Goal: Transaction & Acquisition: Purchase product/service

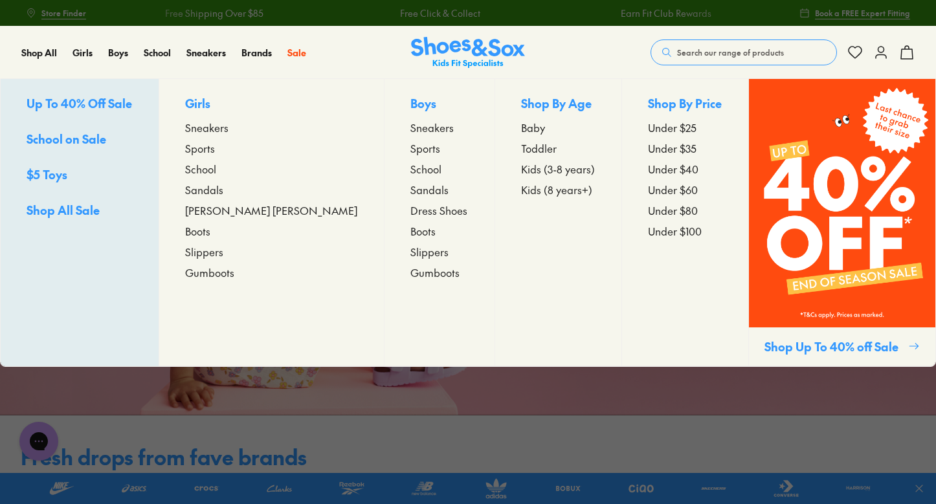
click at [521, 128] on span "Baby" at bounding box center [533, 128] width 24 height 16
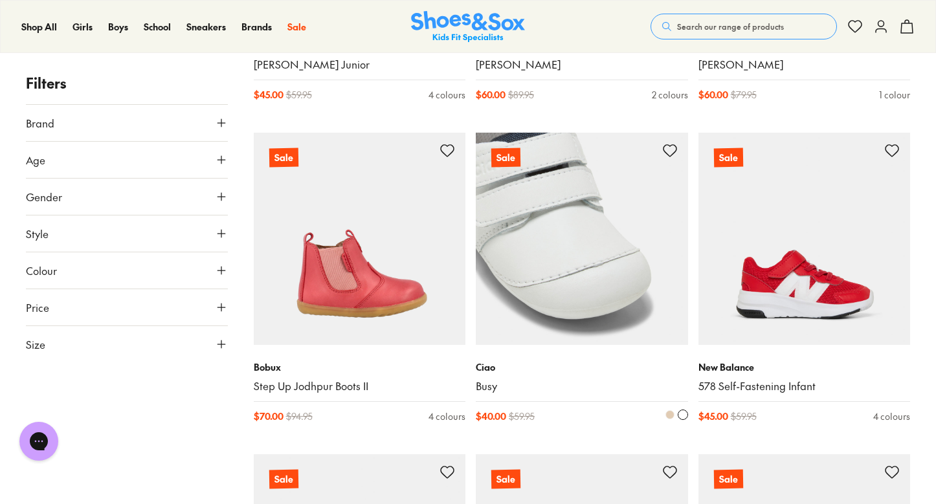
scroll to position [2747, 1]
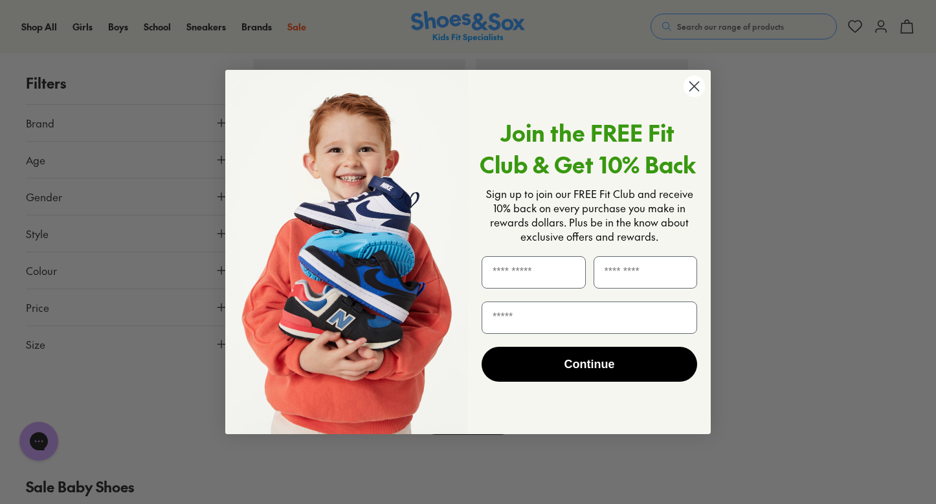
scroll to position [3418, 0]
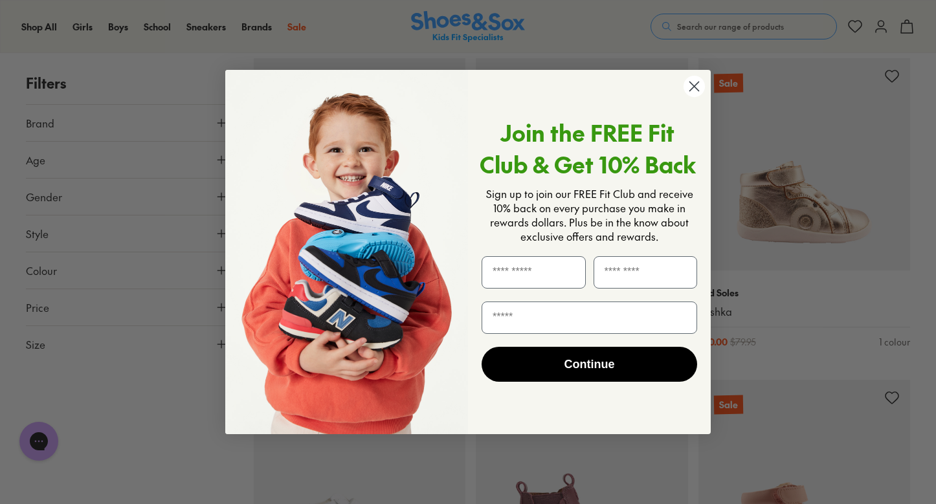
click at [698, 85] on circle "Close dialog" at bounding box center [694, 86] width 21 height 21
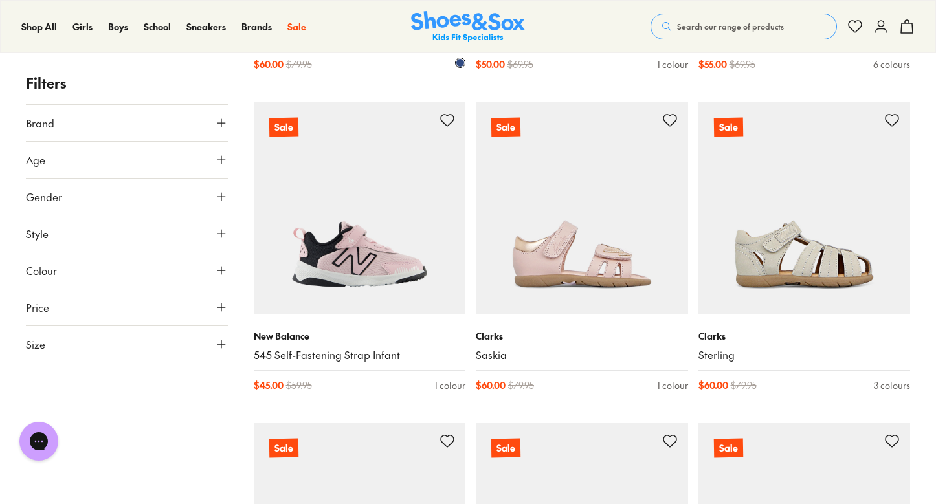
scroll to position [5950, 0]
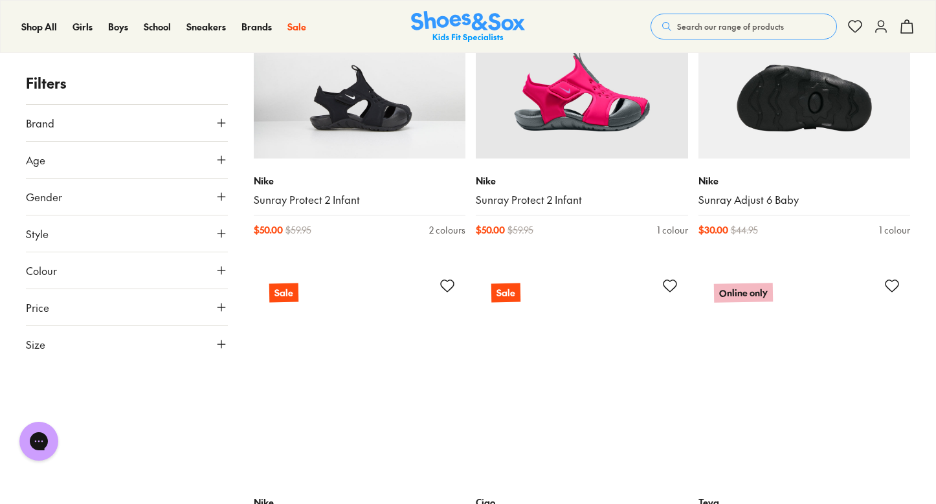
scroll to position [7090, 1]
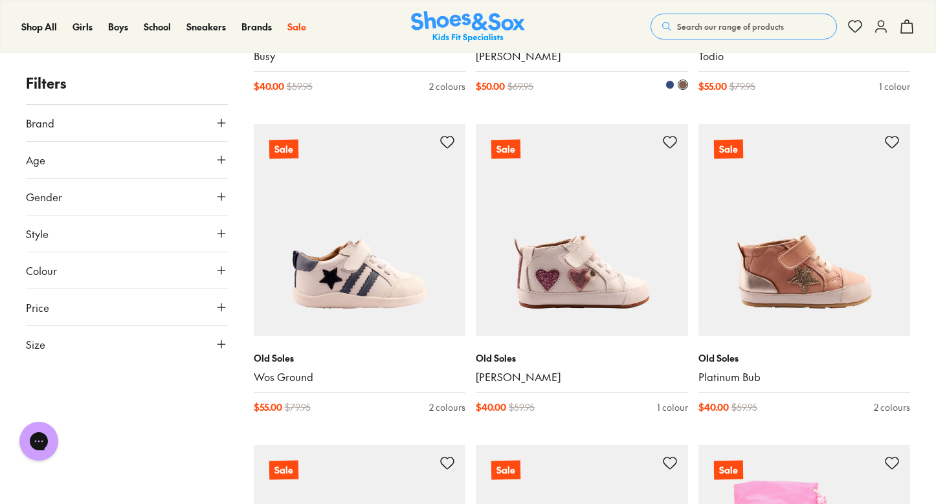
scroll to position [11404, 0]
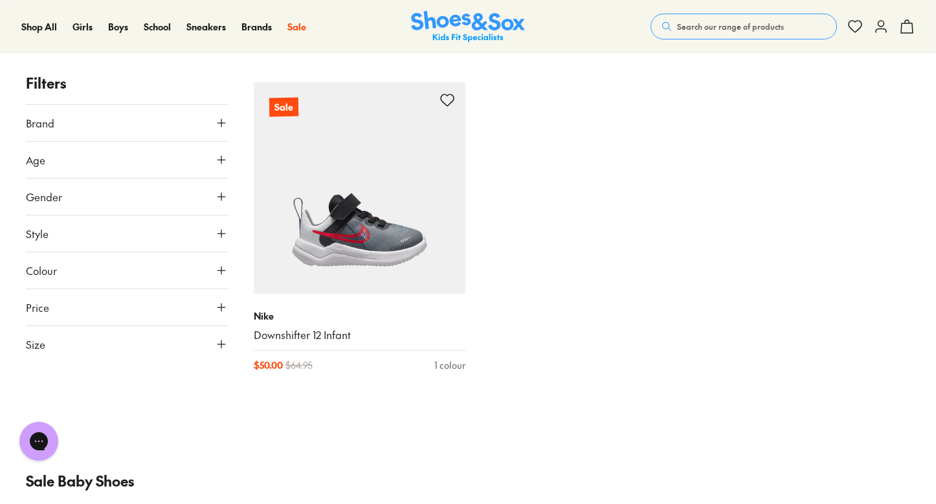
scroll to position [19981, 0]
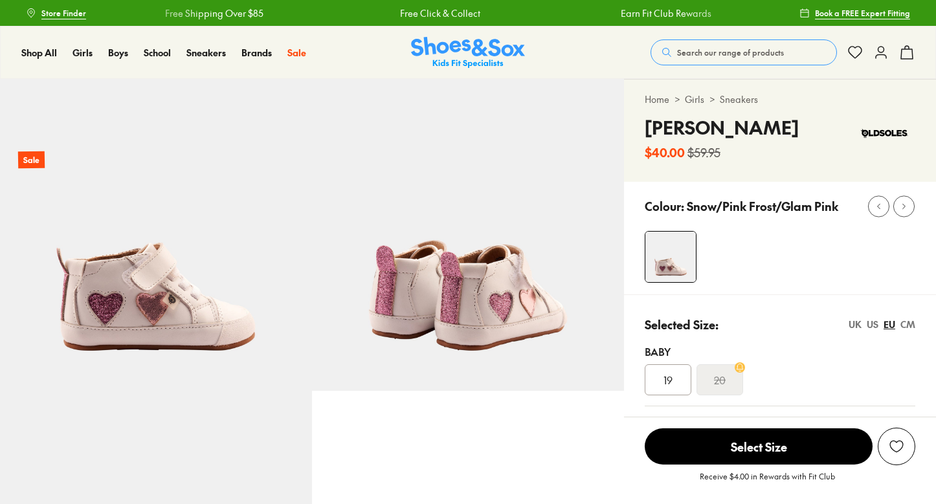
select select "*"
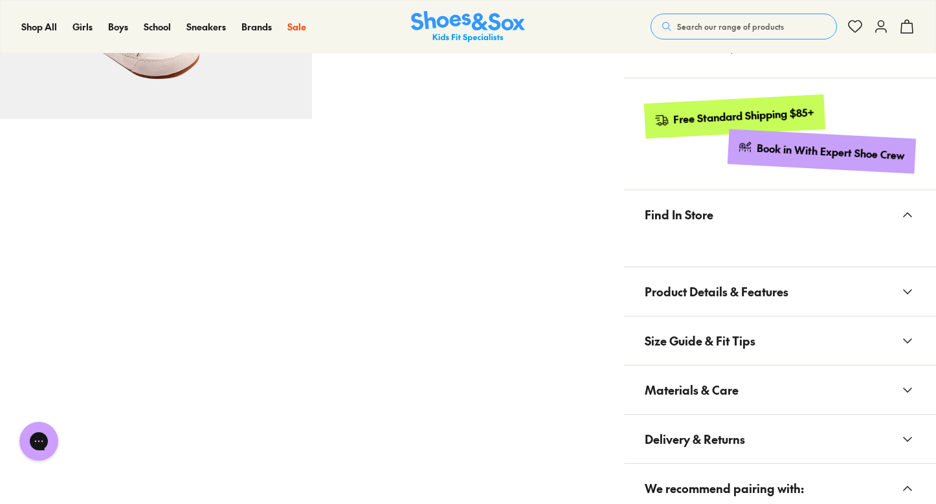
scroll to position [605, 0]
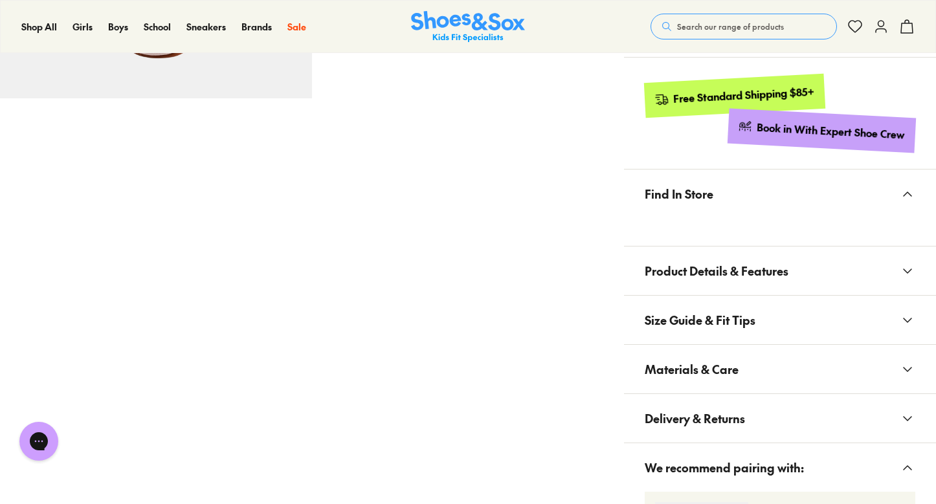
click at [760, 274] on span "Product Details & Features" at bounding box center [717, 271] width 144 height 38
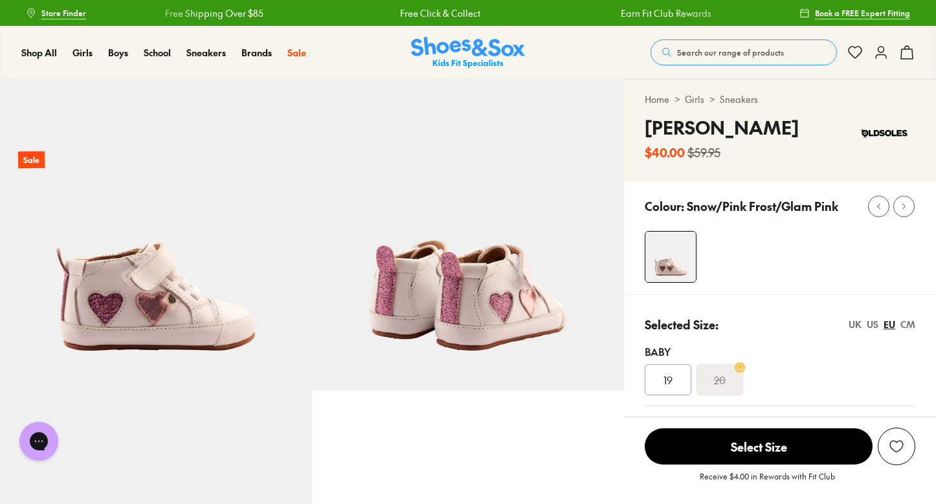
scroll to position [0, 0]
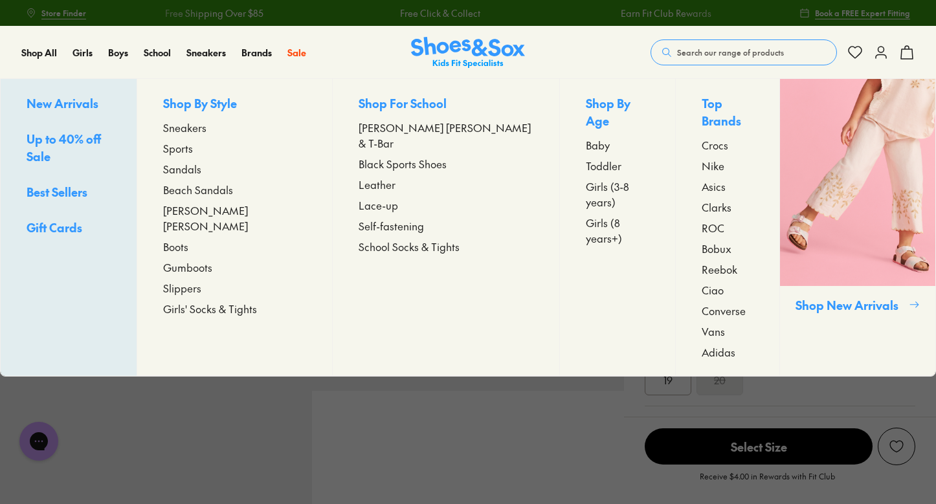
click at [201, 171] on span "Sandals" at bounding box center [182, 169] width 38 height 16
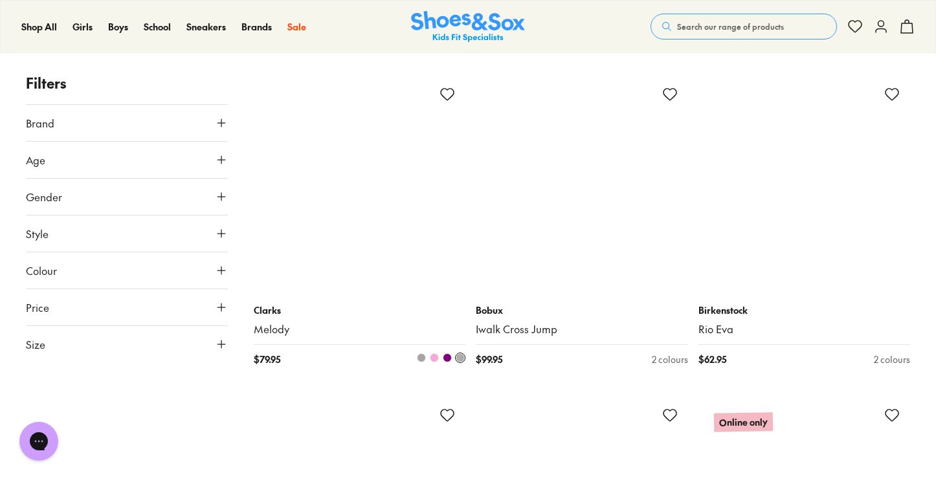
scroll to position [1180, 0]
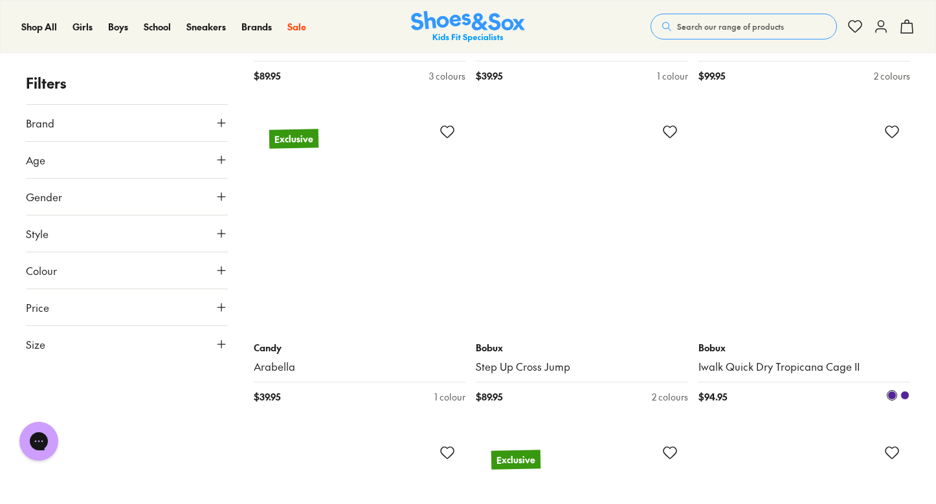
scroll to position [5639, 0]
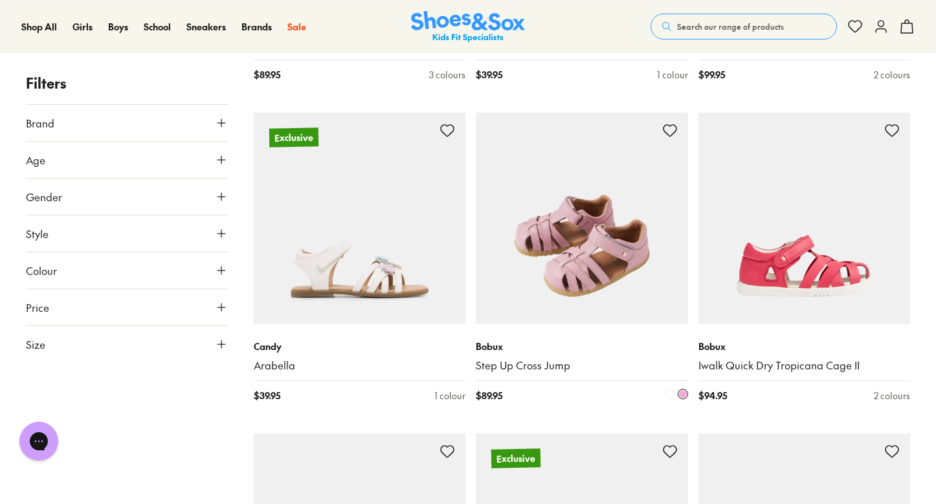
click at [598, 273] on img at bounding box center [582, 219] width 212 height 212
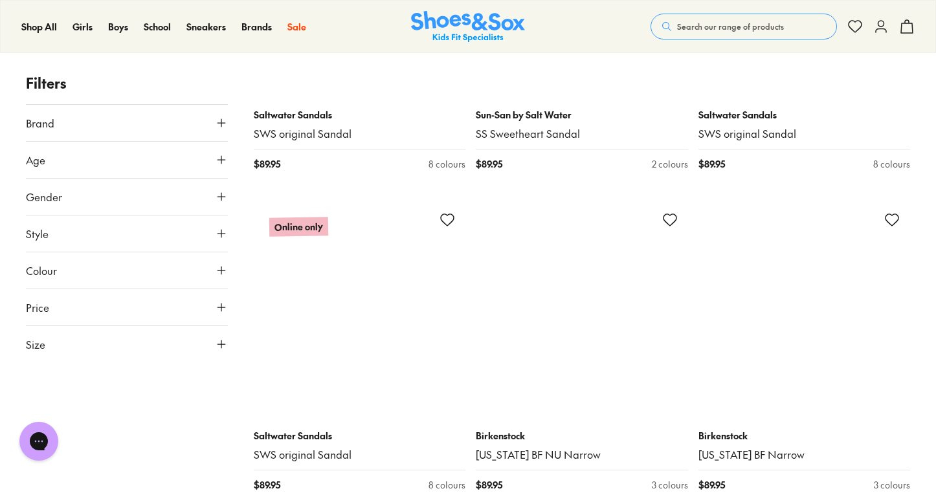
scroll to position [12985, 0]
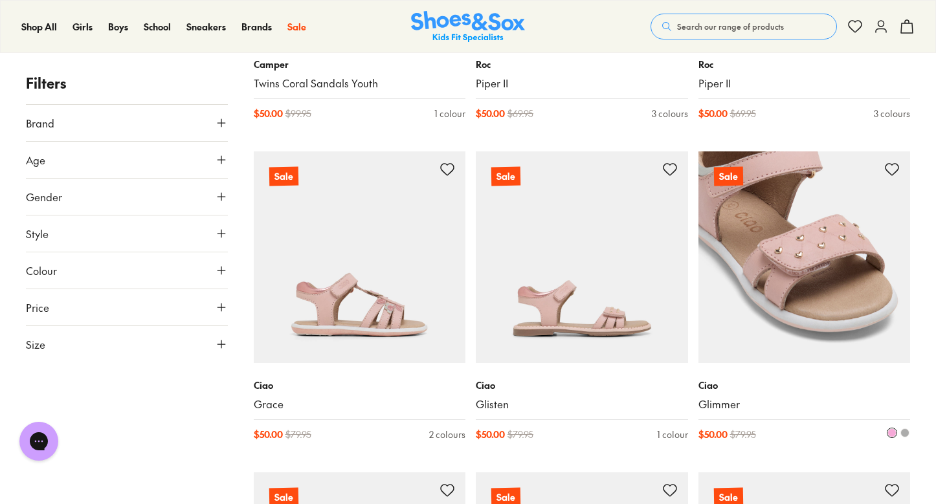
scroll to position [15566, 0]
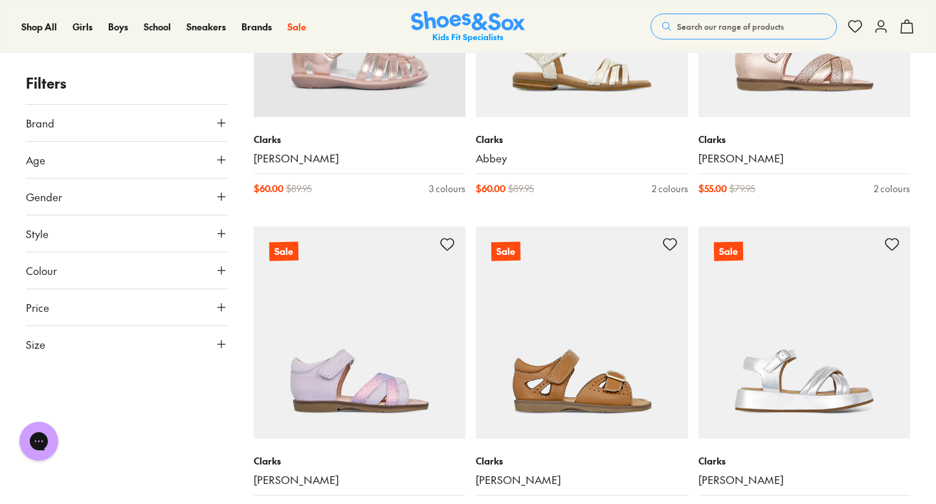
scroll to position [18718, 0]
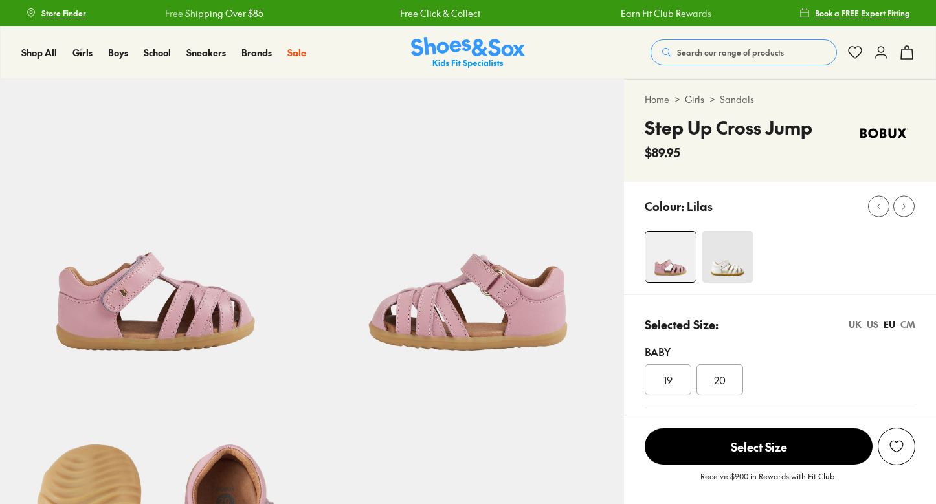
select select "*"
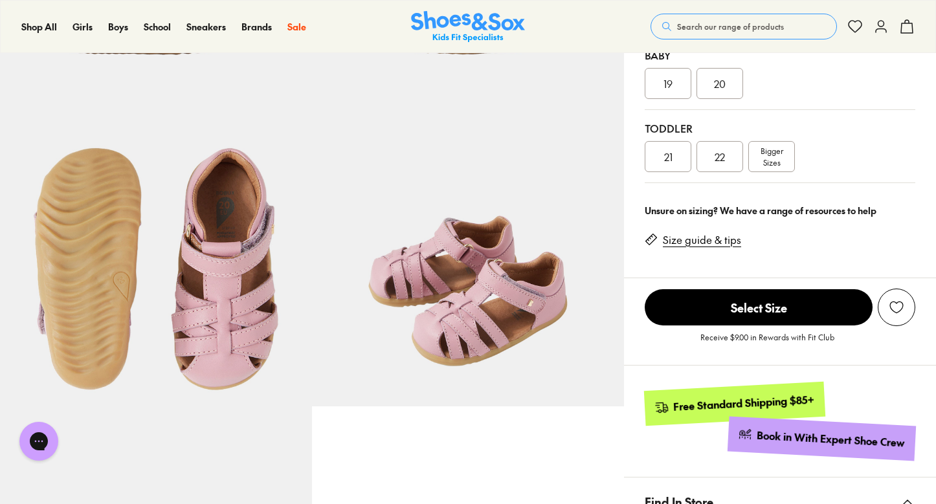
scroll to position [300, 0]
